Goal: Communication & Community: Answer question/provide support

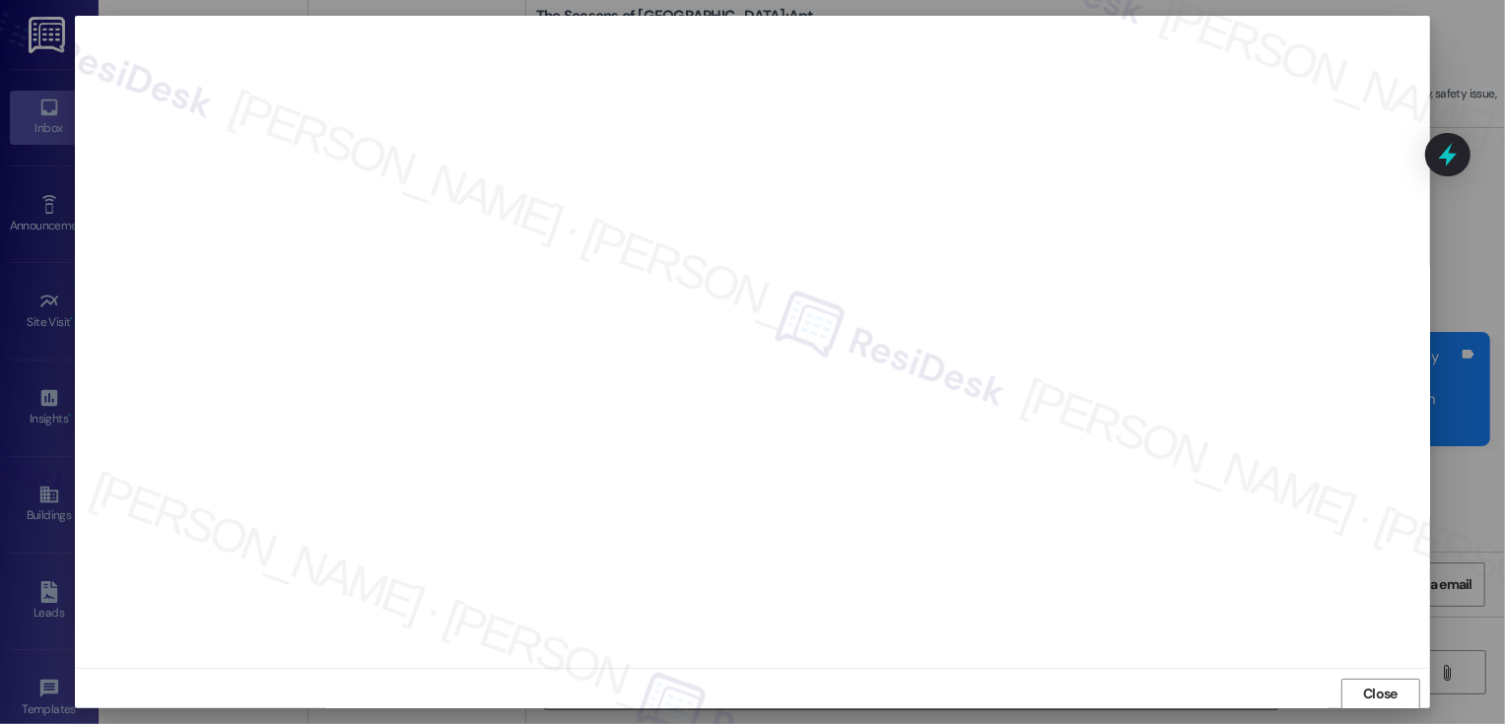
scroll to position [674, 0]
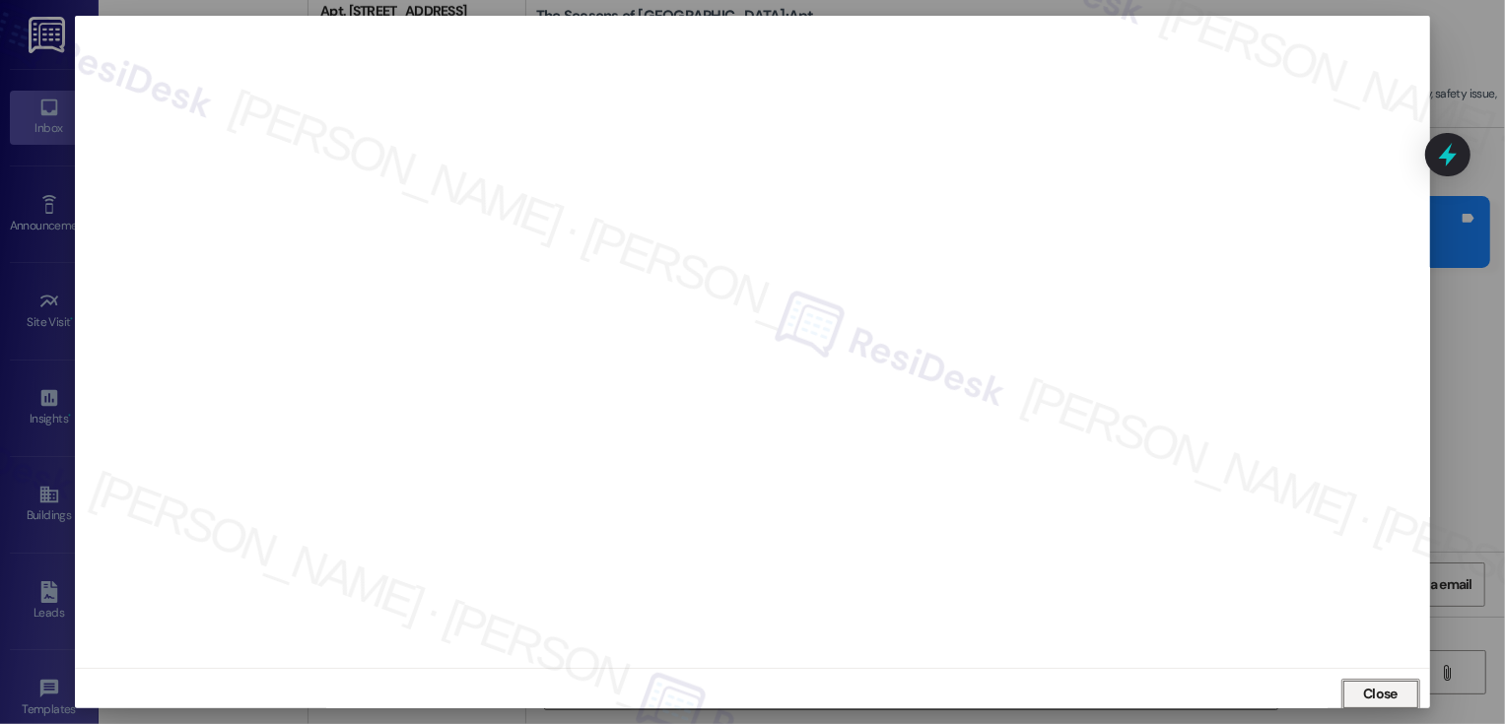
click at [1379, 696] on span "Close" at bounding box center [1380, 694] width 34 height 21
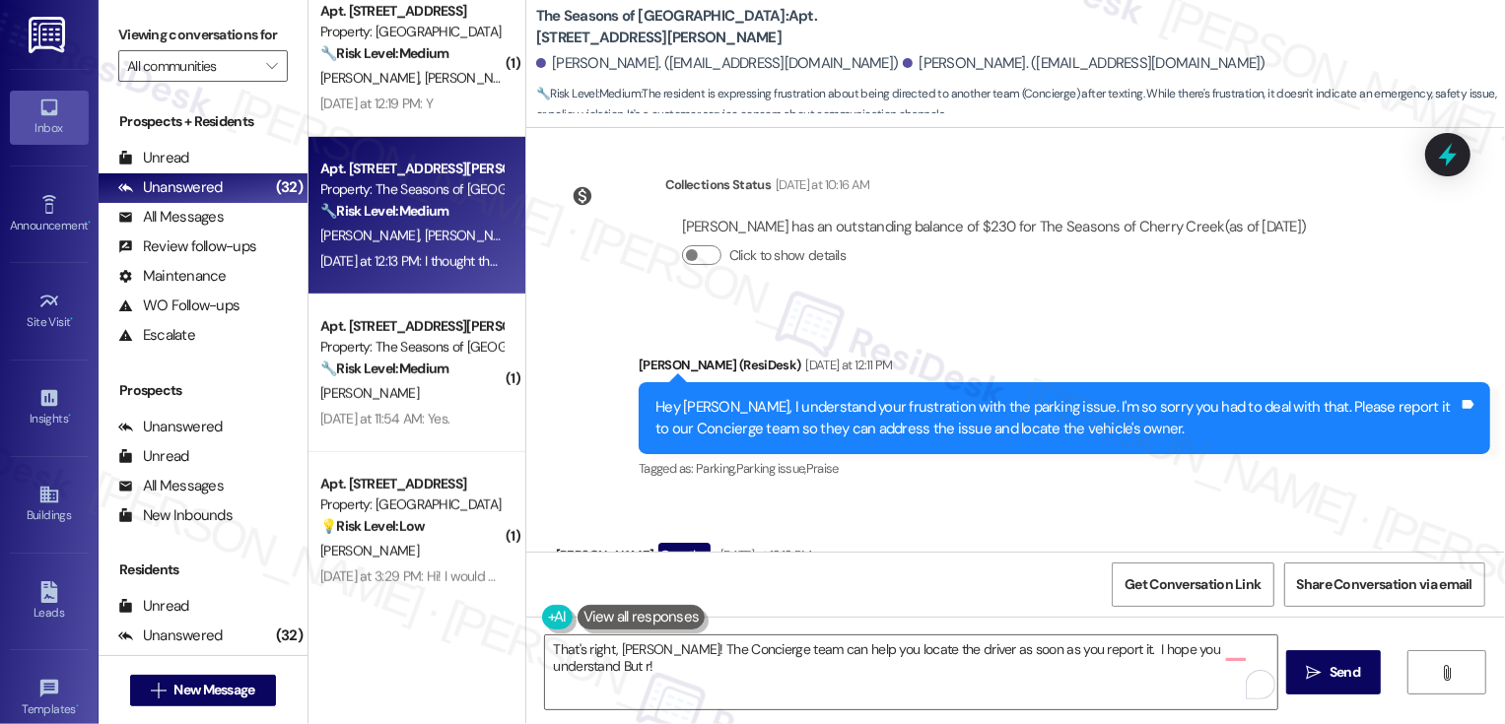
scroll to position [3657, 0]
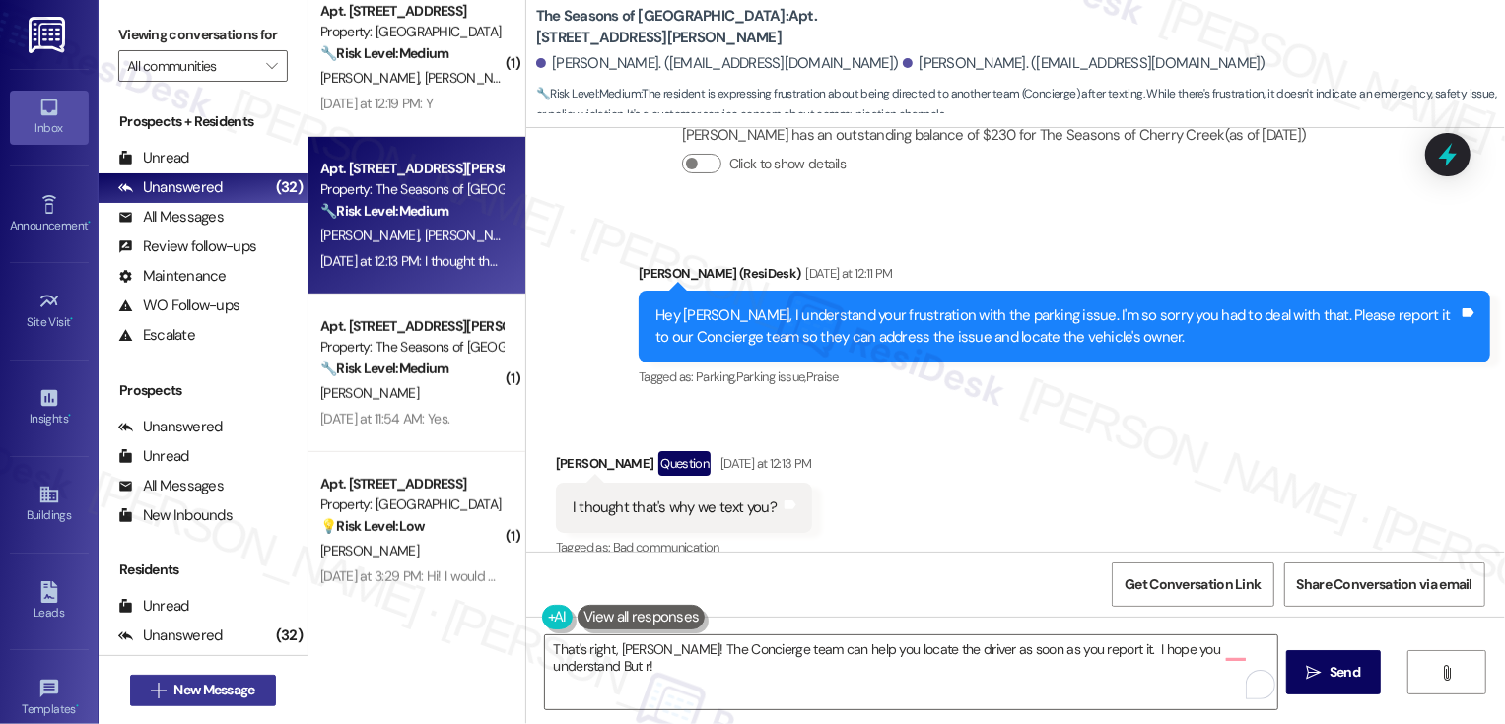
click at [204, 682] on span "New Message" at bounding box center [213, 690] width 81 height 21
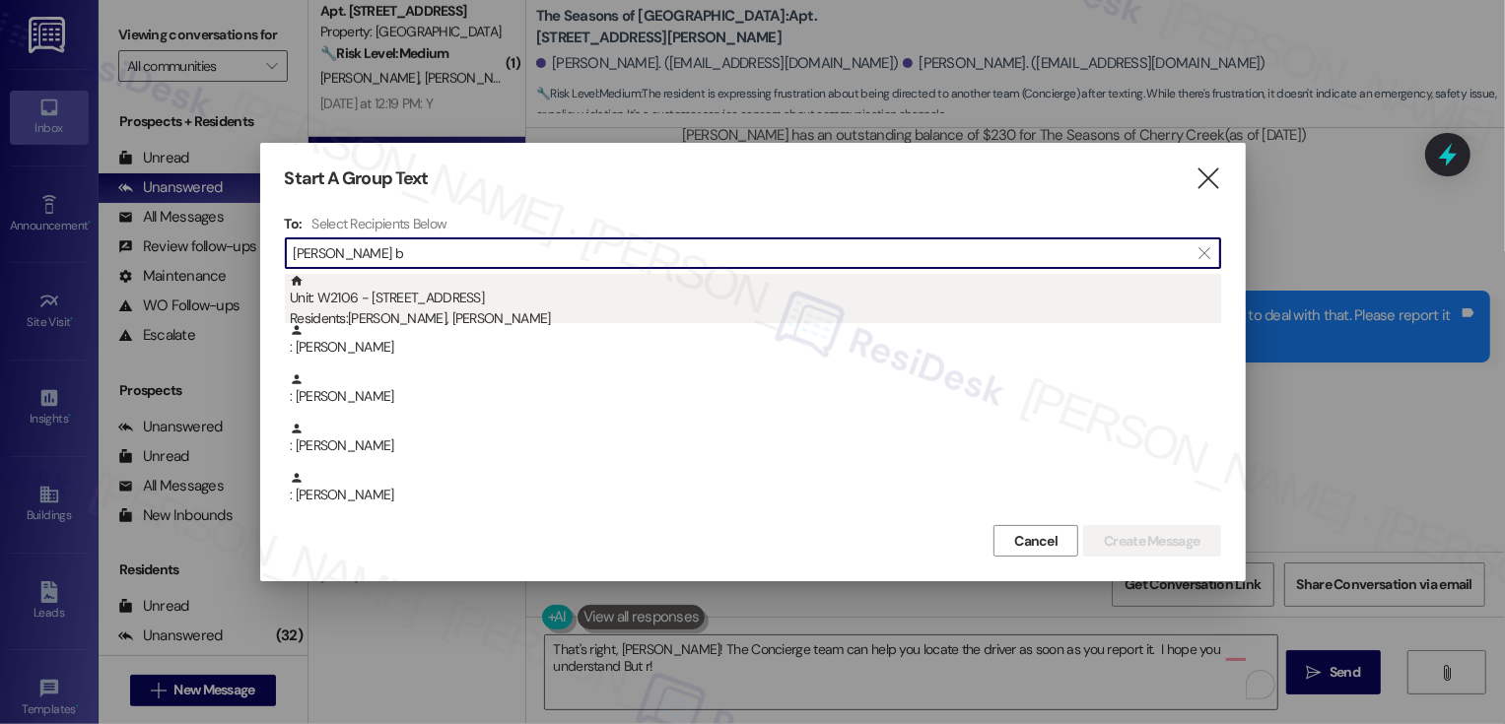
type input "[PERSON_NAME] b"
click at [445, 315] on div "Residents: [PERSON_NAME], [PERSON_NAME]" at bounding box center [755, 318] width 931 height 21
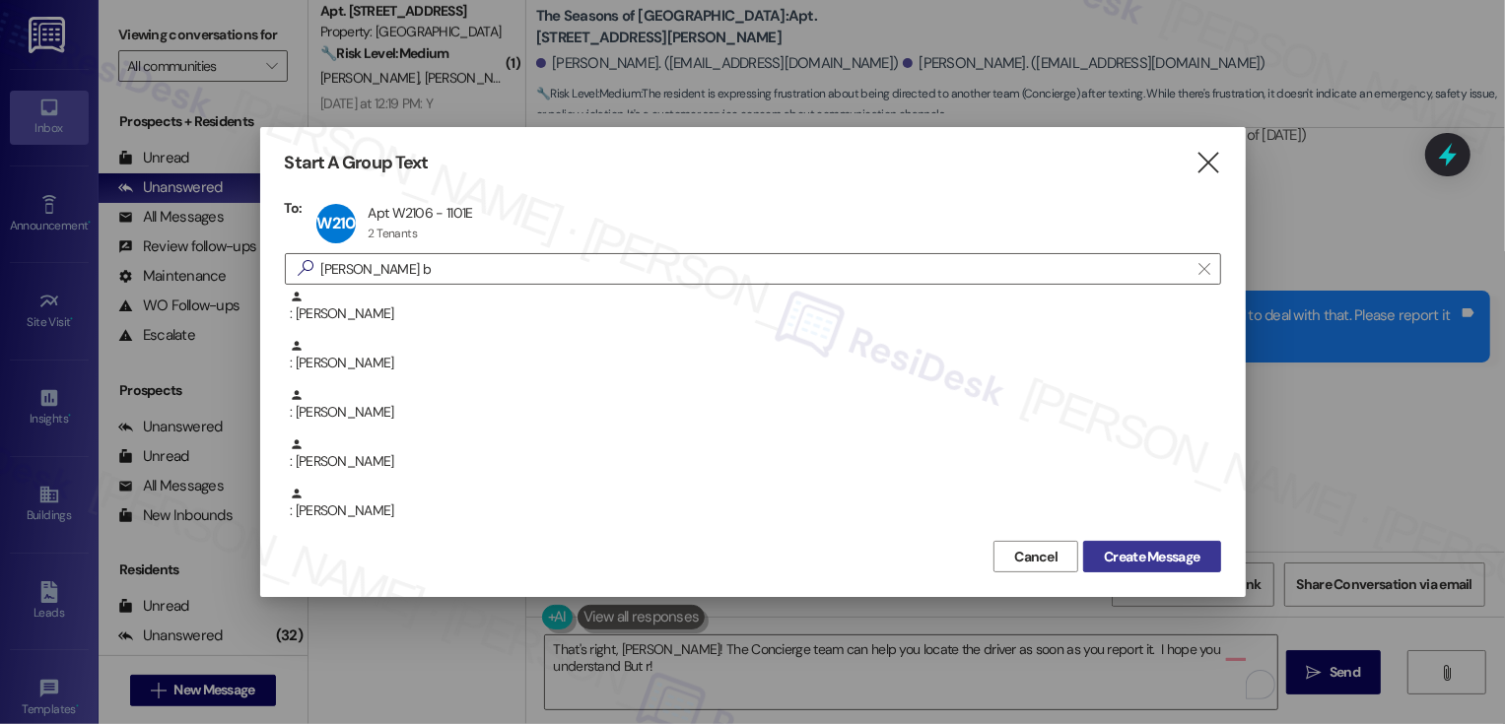
click at [1131, 558] on span "Create Message" at bounding box center [1152, 557] width 96 height 21
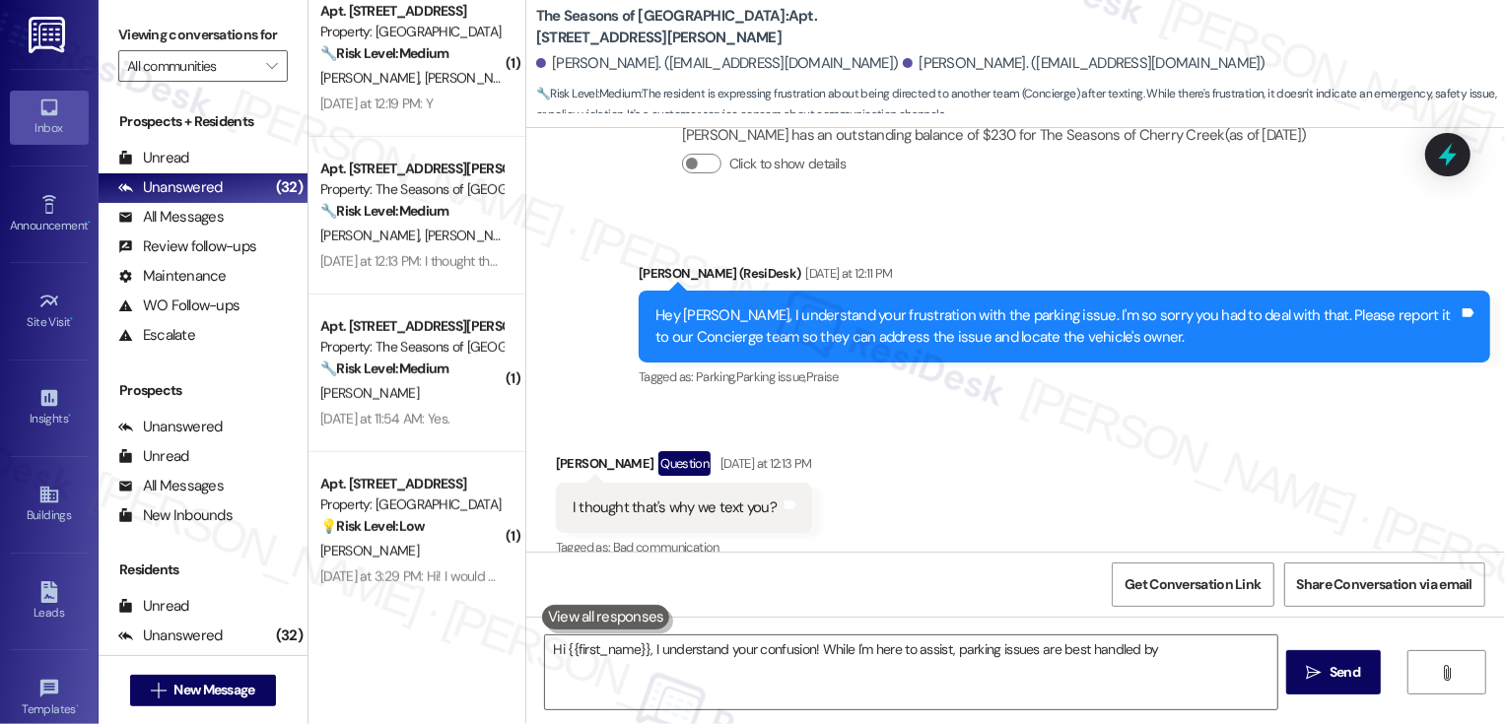
type textarea "Hi {{first_name}}, I understand your confusion! While I'm here to assist, parki…"
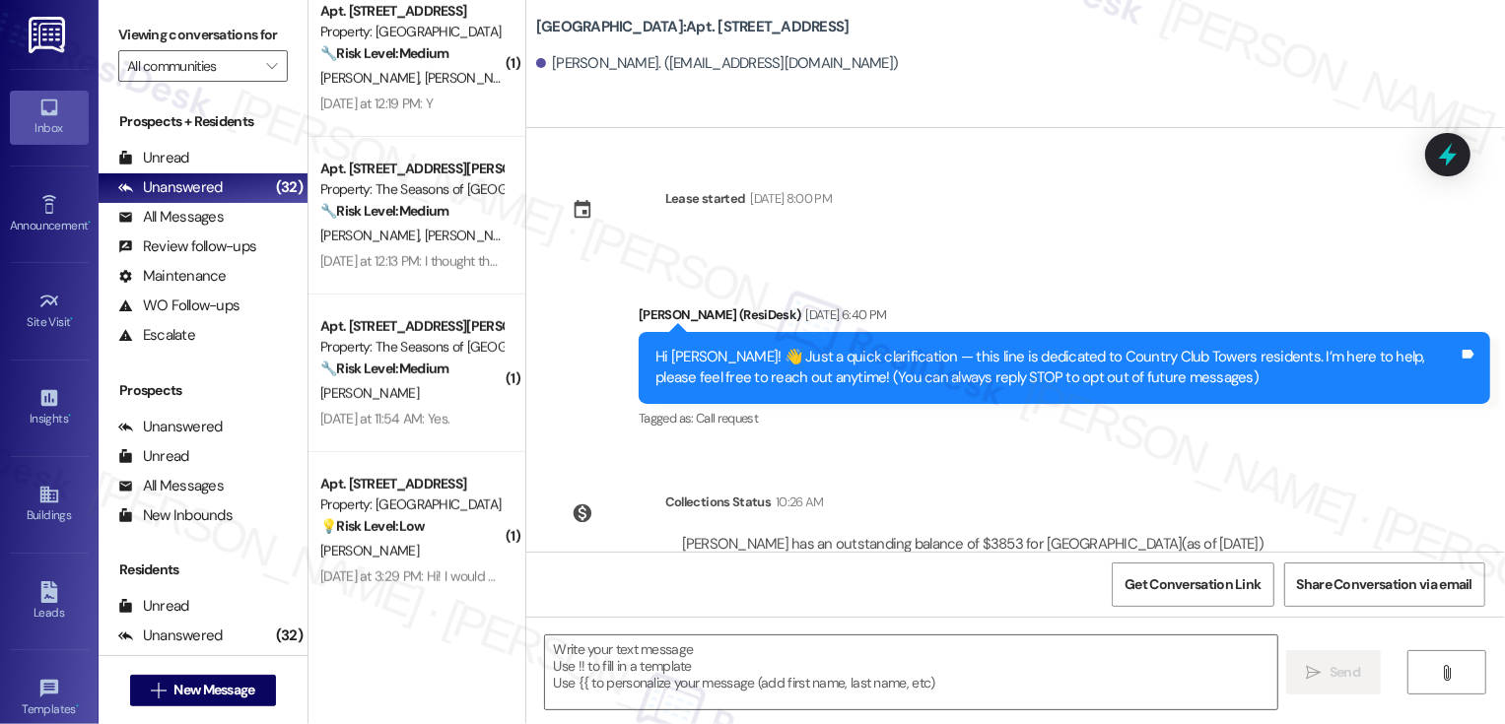
type textarea "Fetching suggested responses. Please feel free to read through the conversation…"
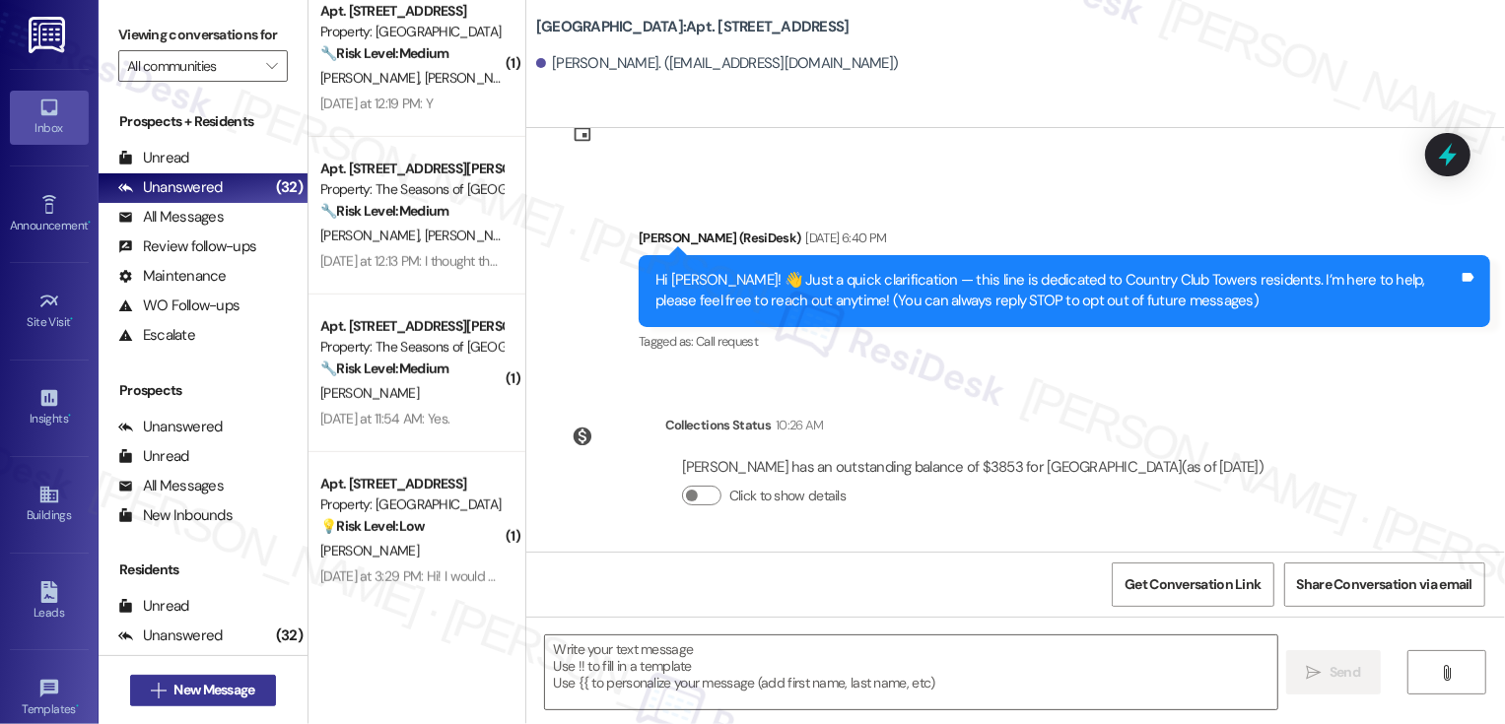
click at [203, 676] on button " New Message" at bounding box center [203, 691] width 146 height 32
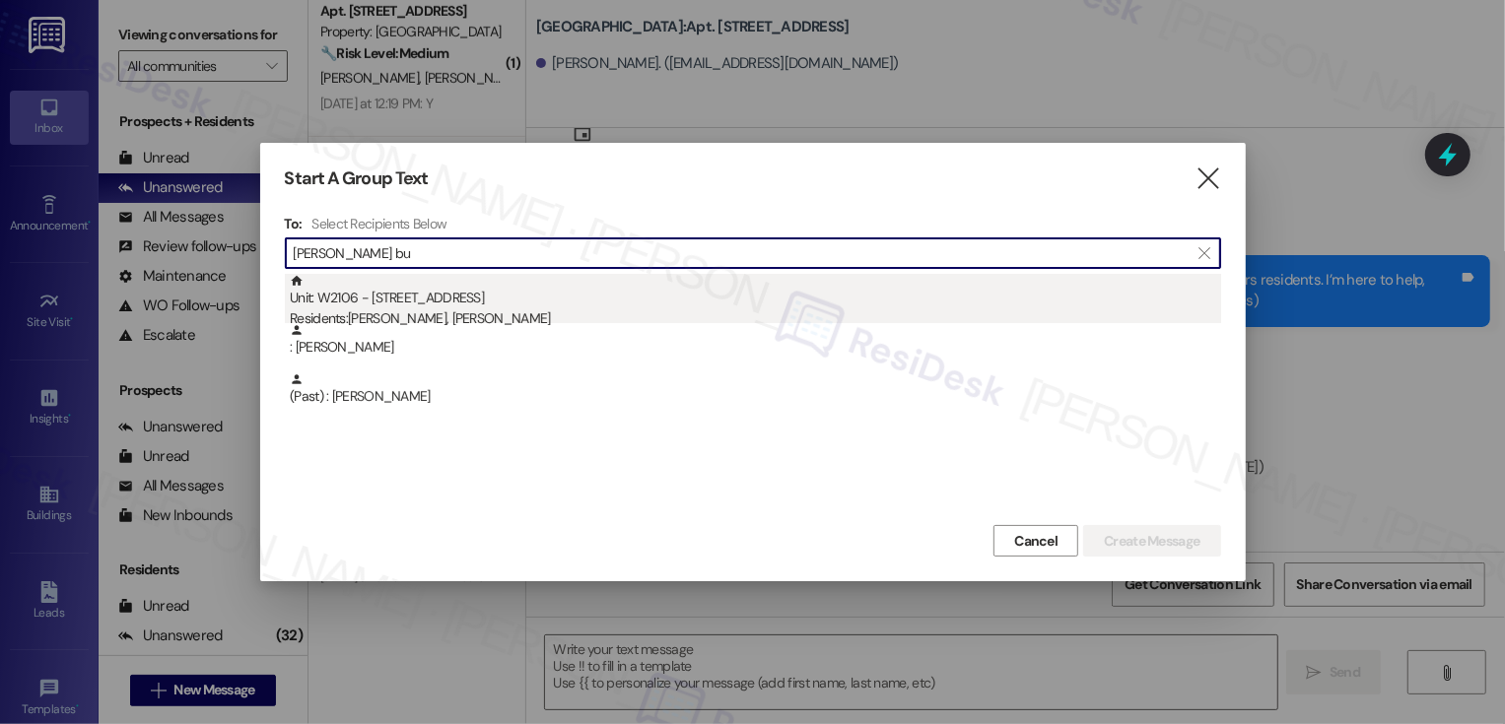
type input "[PERSON_NAME] bu"
click at [400, 307] on div "Unit: W2106 - [STREET_ADDRESS] Residents: [PERSON_NAME], [PERSON_NAME]" at bounding box center [755, 302] width 931 height 56
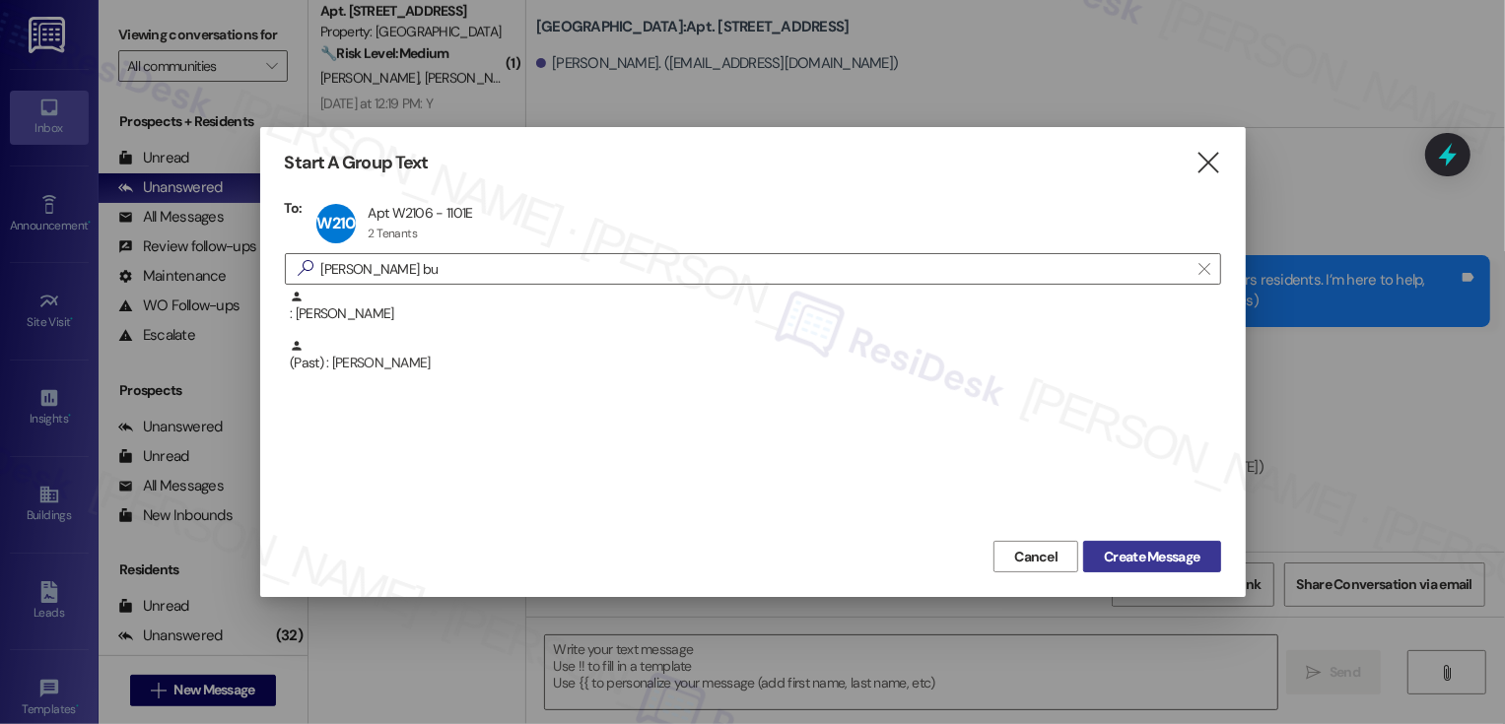
click at [1143, 569] on button "Create Message" at bounding box center [1151, 557] width 137 height 32
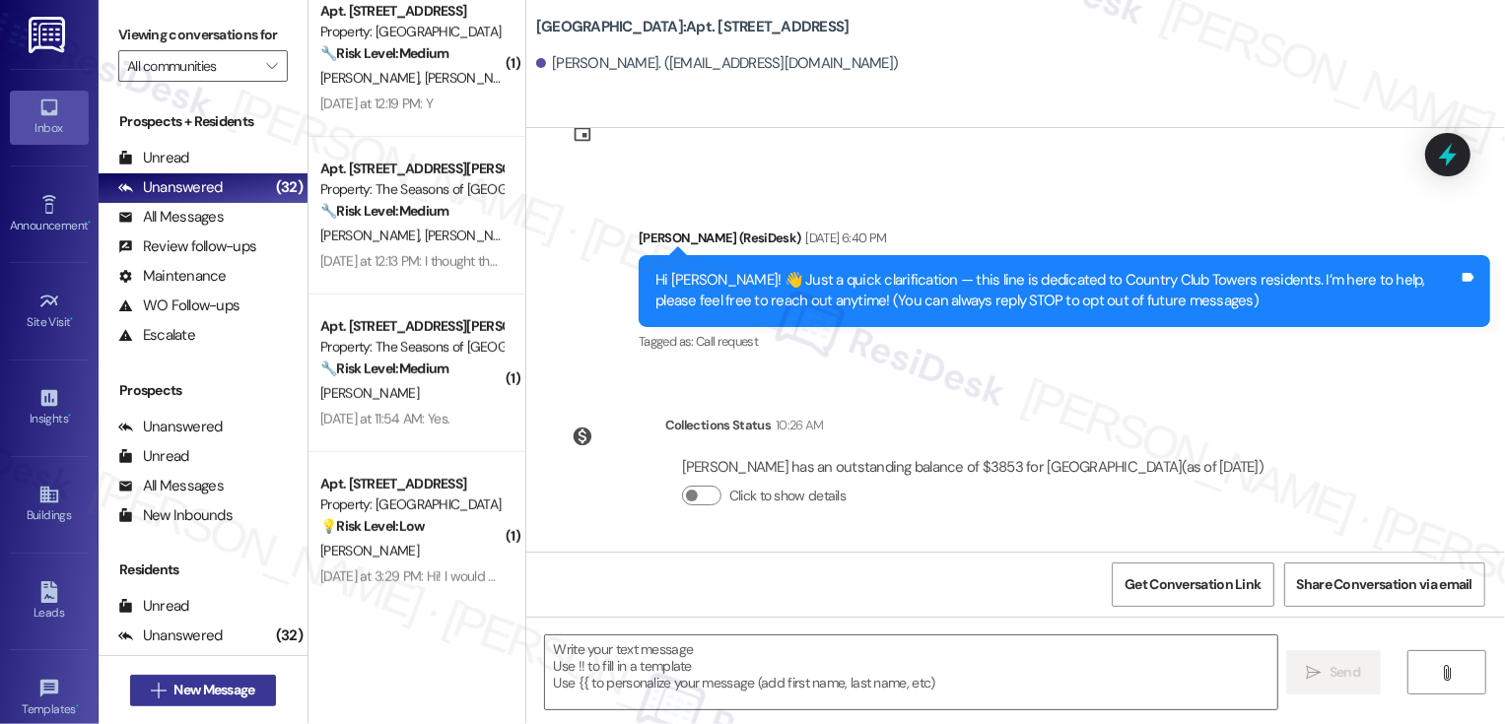
click at [200, 692] on span "New Message" at bounding box center [213, 690] width 81 height 21
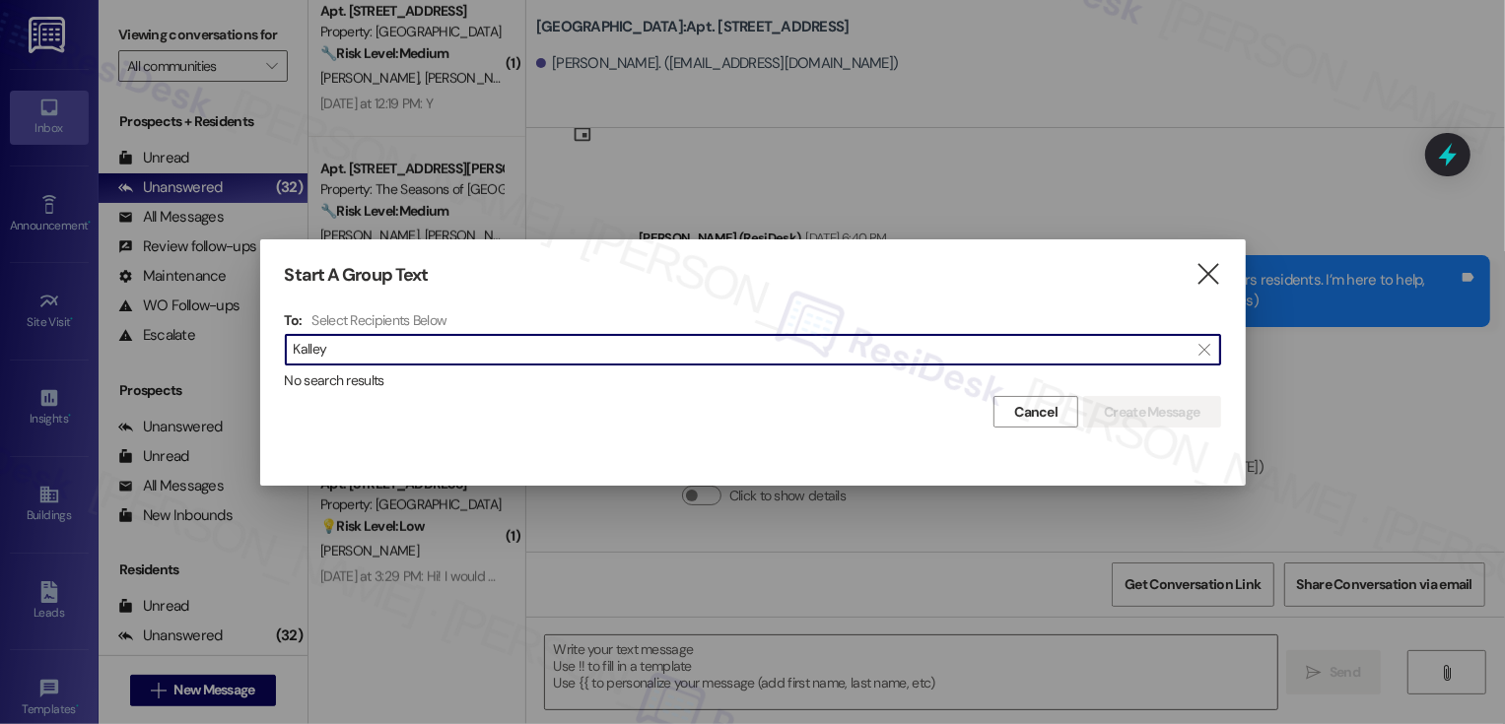
type input "Kalley"
